Goal: Check status: Check status

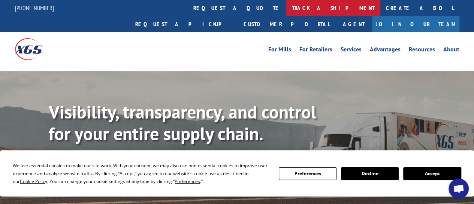
click at [286, 3] on link "track a shipment" at bounding box center [333, 8] width 94 height 16
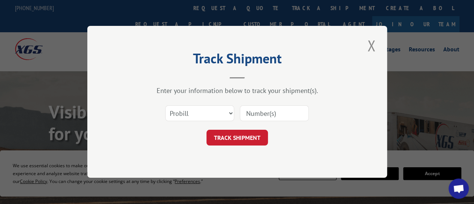
click at [252, 111] on input at bounding box center [274, 114] width 69 height 16
paste input "3354519"
type input "3354519"
click at [244, 138] on button "TRACK SHIPMENT" at bounding box center [236, 138] width 61 height 16
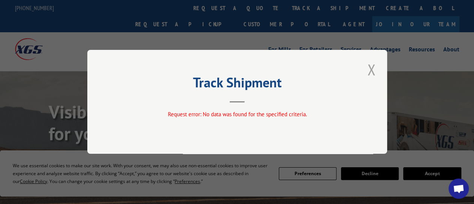
click at [372, 70] on button "Close modal" at bounding box center [371, 69] width 13 height 21
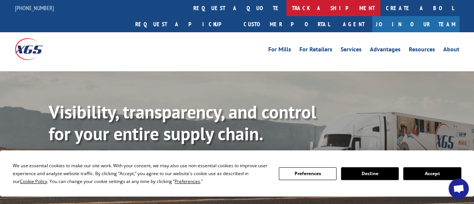
click at [286, 6] on link "track a shipment" at bounding box center [333, 8] width 94 height 16
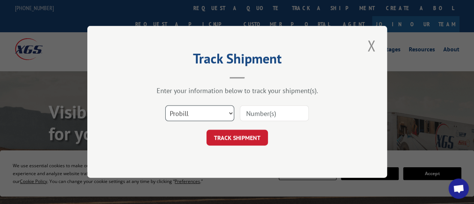
click at [181, 115] on select "Select category... Probill BOL PO" at bounding box center [199, 114] width 69 height 16
select select "bol"
click at [165, 106] on select "Select category... Probill BOL PO" at bounding box center [199, 114] width 69 height 16
click at [265, 110] on input at bounding box center [274, 114] width 69 height 16
paste input "3354519"
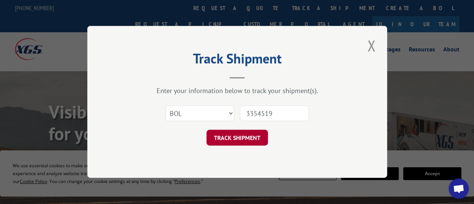
type input "3354519"
click at [250, 138] on button "TRACK SHIPMENT" at bounding box center [236, 138] width 61 height 16
